Goal: Complete application form

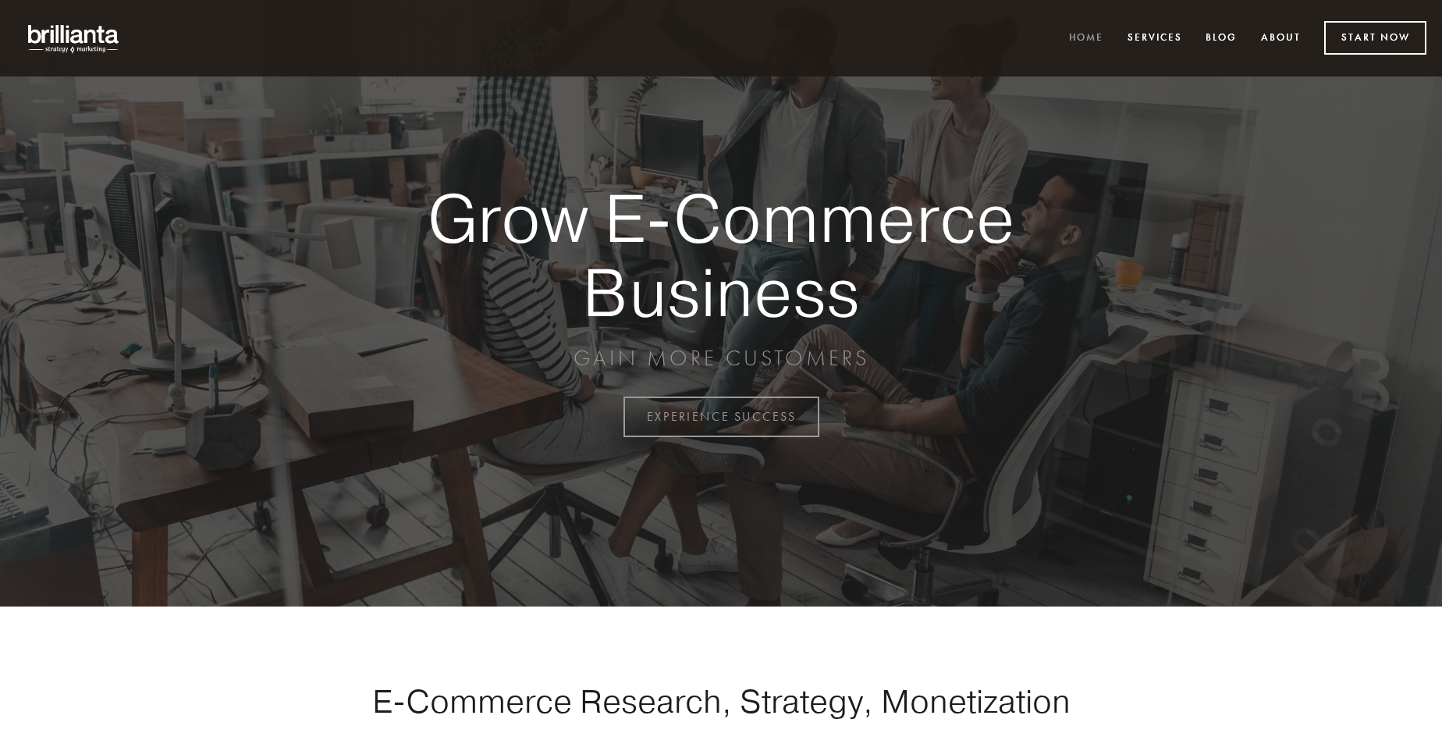
scroll to position [4091, 0]
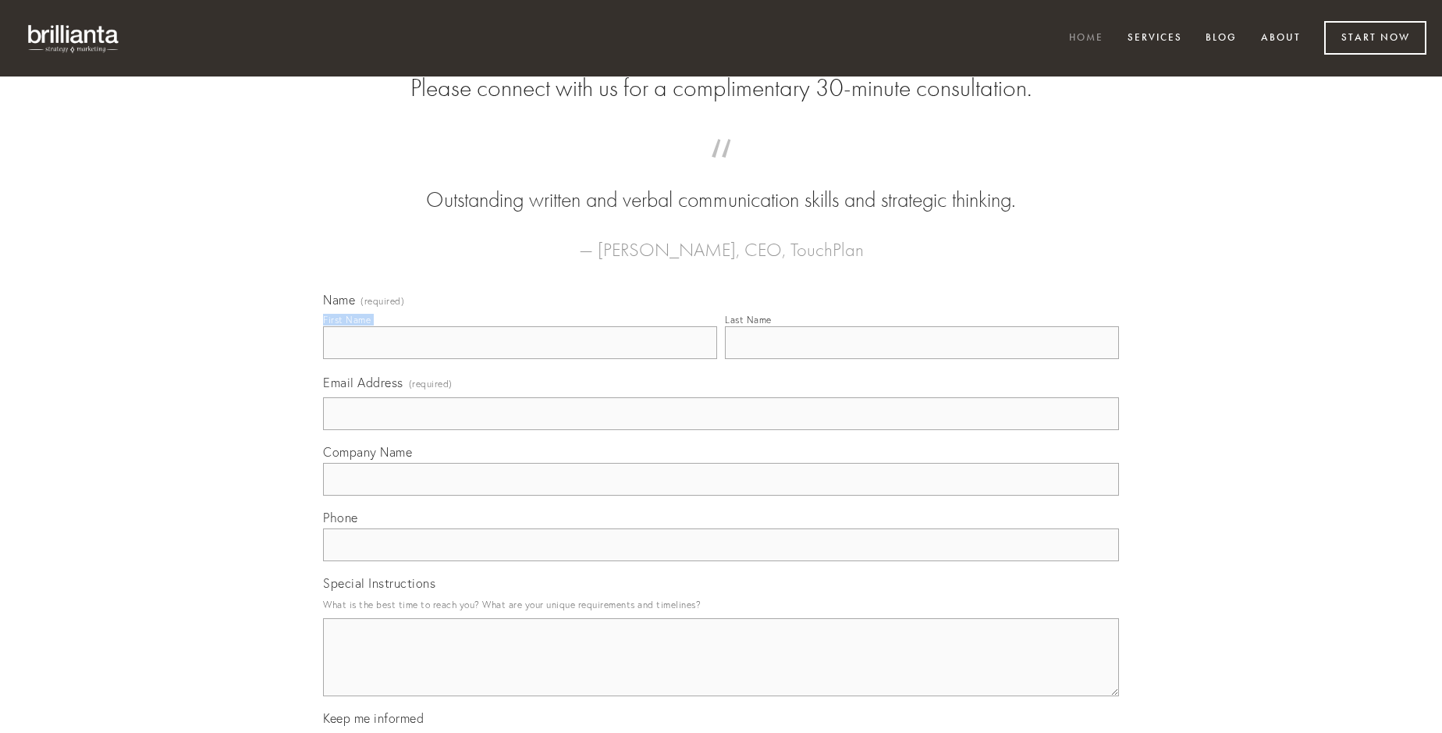
type input "[PERSON_NAME]"
click at [922, 359] on input "Last Name" at bounding box center [922, 342] width 394 height 33
type input "[PERSON_NAME]"
click at [721, 430] on input "Email Address (required)" at bounding box center [721, 413] width 796 height 33
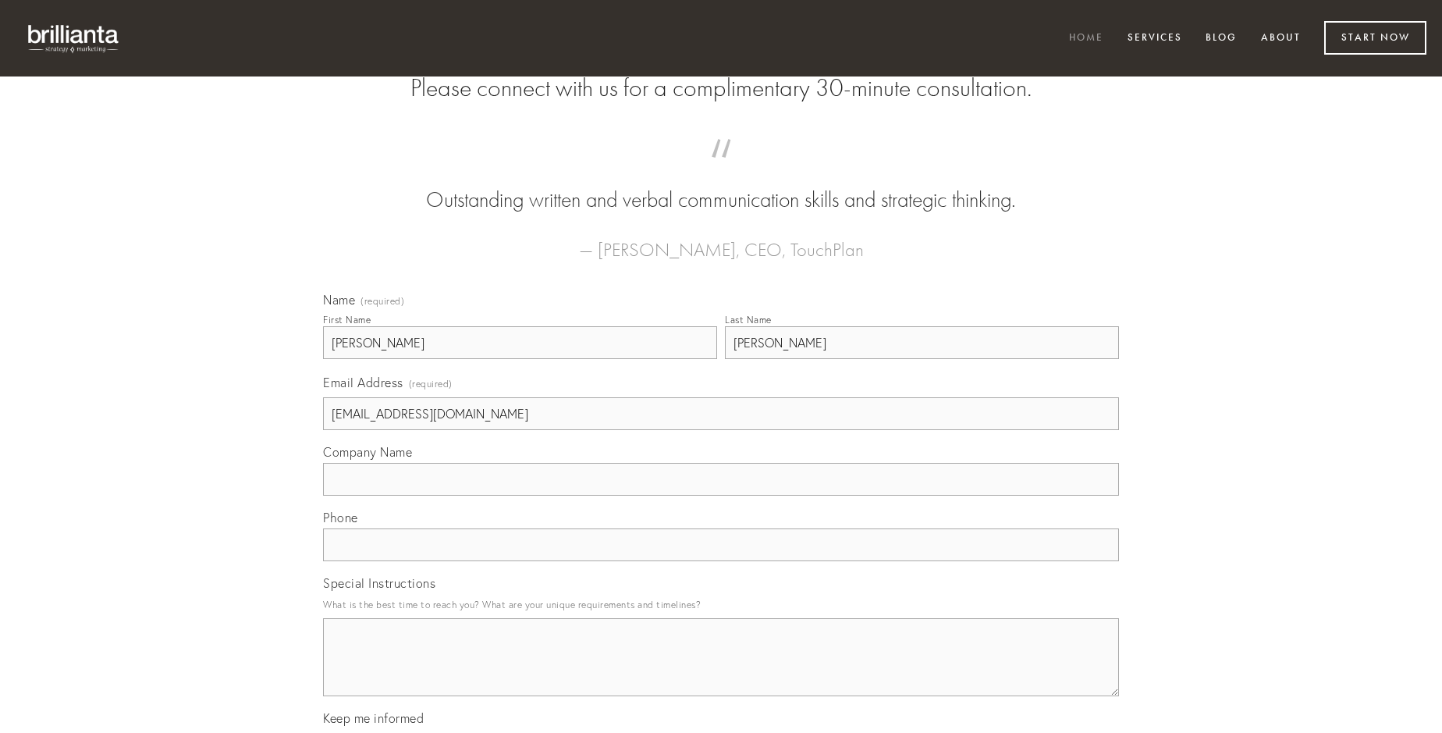
type input "[EMAIL_ADDRESS][DOMAIN_NAME]"
click at [721, 496] on input "Company Name" at bounding box center [721, 479] width 796 height 33
type input "solvo"
click at [721, 561] on input "text" at bounding box center [721, 544] width 796 height 33
click at [721, 671] on textarea "Special Instructions" at bounding box center [721, 657] width 796 height 78
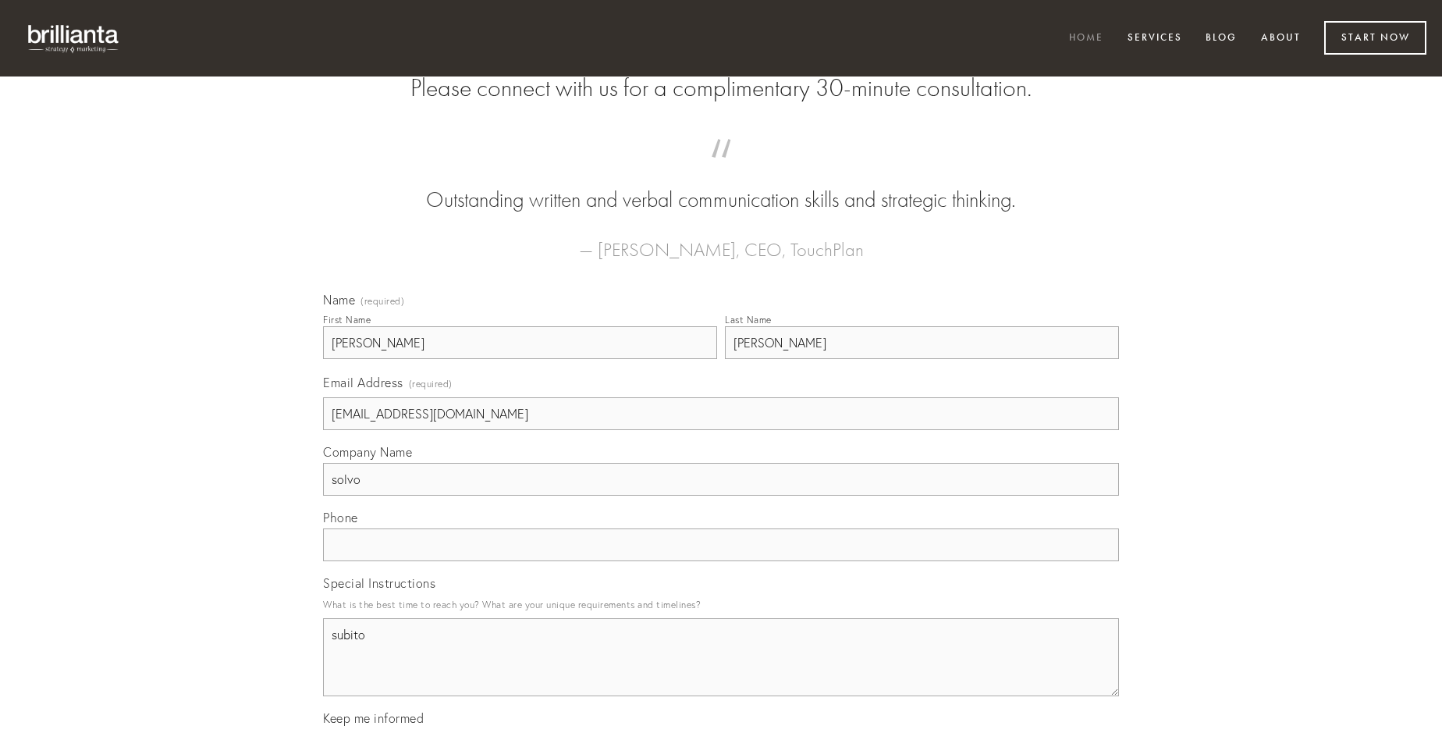
type textarea "subito"
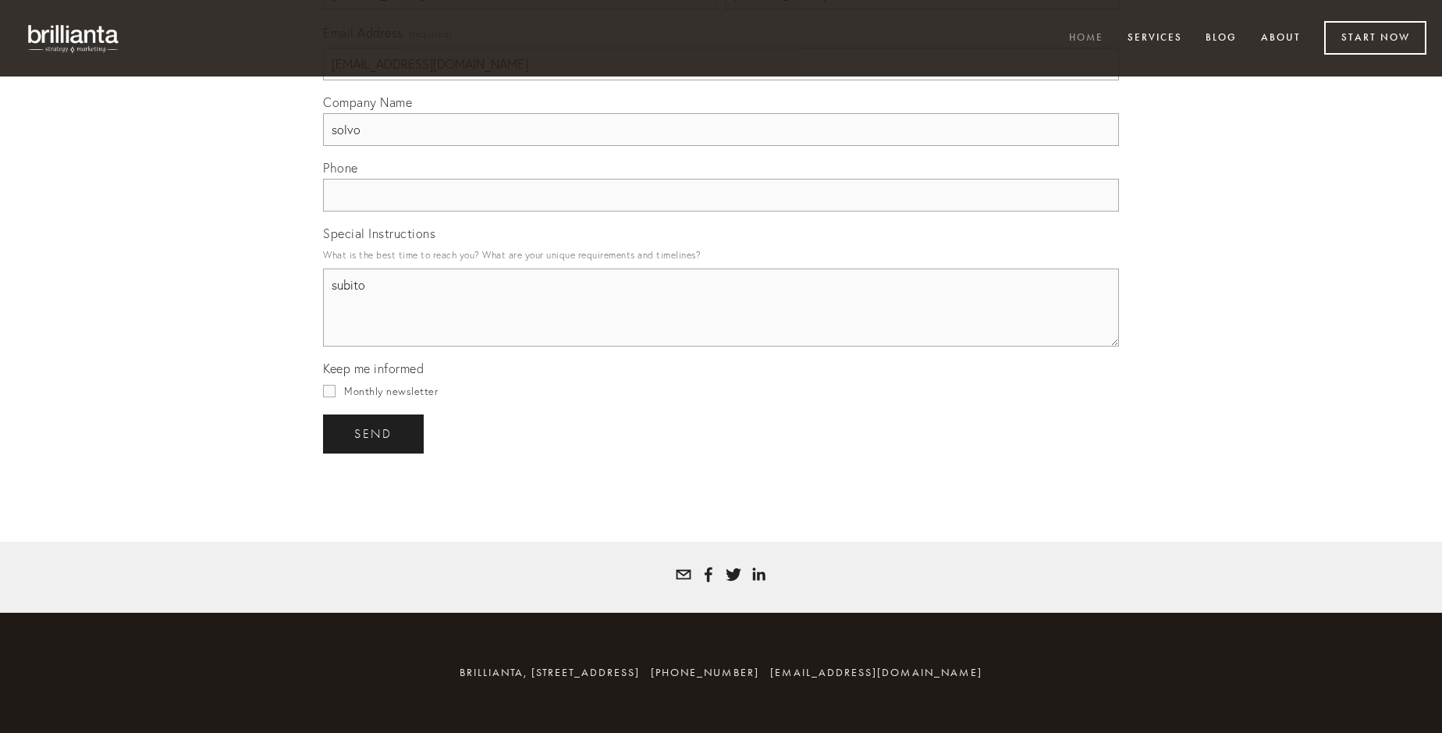
click at [375, 433] on span "send" at bounding box center [373, 434] width 38 height 14
